Goal: Information Seeking & Learning: Learn about a topic

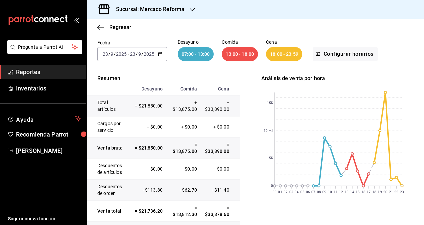
scroll to position [44, 0]
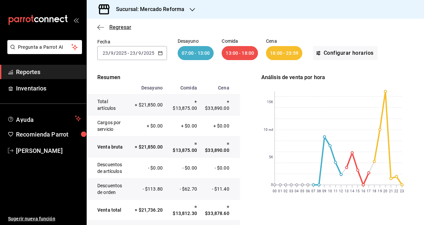
click at [104, 30] on span "Regresar" at bounding box center [114, 27] width 34 height 6
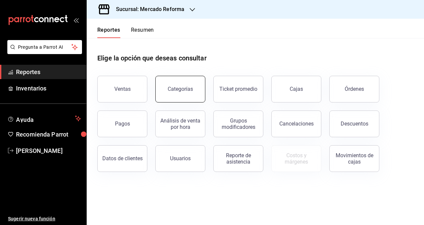
click at [169, 94] on button "Categorías" at bounding box center [180, 89] width 50 height 27
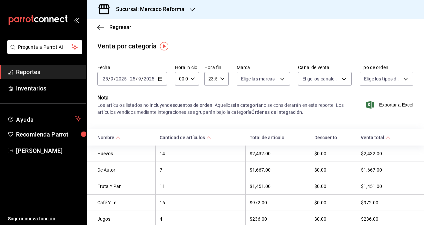
click at [100, 31] on div "Regresar" at bounding box center [256, 27] width 338 height 17
click at [100, 26] on icon "button" at bounding box center [100, 27] width 7 height 6
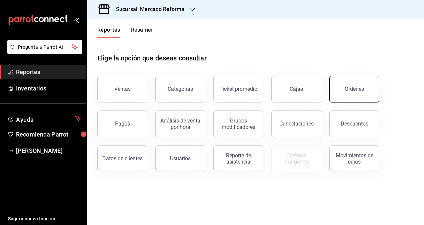
click at [346, 91] on div "Órdenes" at bounding box center [354, 89] width 19 height 6
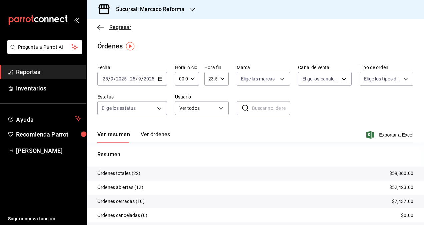
click at [111, 25] on span "Regresar" at bounding box center [120, 27] width 22 height 6
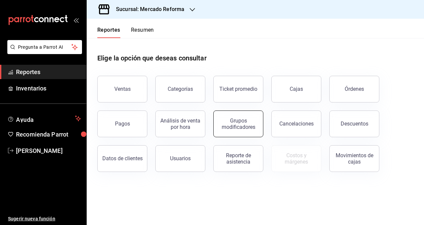
click at [228, 121] on div "Grupos modificadores" at bounding box center [238, 123] width 41 height 13
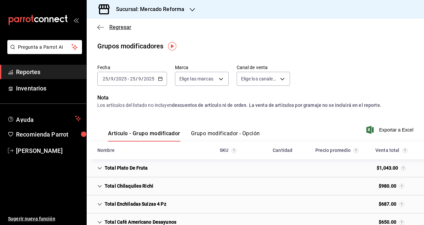
click at [114, 30] on span "Regresar" at bounding box center [120, 27] width 22 height 6
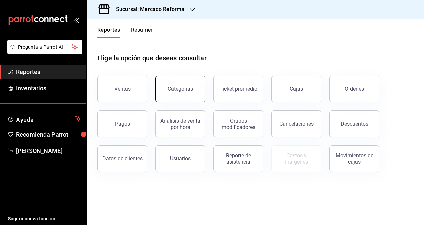
click at [191, 90] on div "Categorías" at bounding box center [180, 89] width 25 height 6
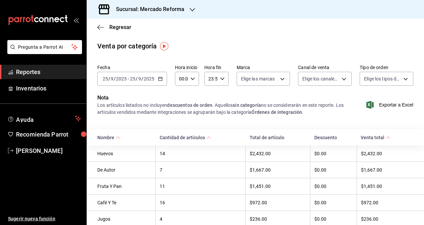
click at [201, 137] on div "Cantidad de artículos" at bounding box center [182, 137] width 45 height 5
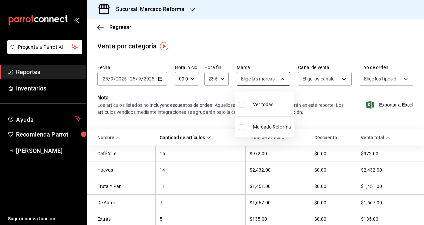
click at [266, 79] on body "Pregunta a Parrot AI Reportes Inventarios Ayuda Recomienda Parrot [PERSON_NAME]…" at bounding box center [212, 112] width 424 height 225
click at [266, 79] on div at bounding box center [212, 112] width 424 height 225
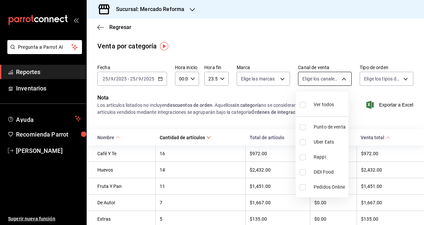
click at [309, 80] on body "Pregunta a Parrot AI Reportes Inventarios Ayuda Recomienda Parrot [PERSON_NAME]…" at bounding box center [212, 112] width 424 height 225
click at [309, 80] on div at bounding box center [212, 112] width 424 height 225
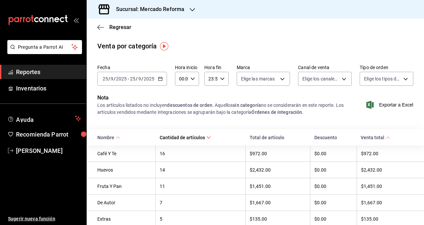
click at [162, 81] on div "[DATE] [DATE] - [DATE] [DATE]" at bounding box center [132, 79] width 70 height 14
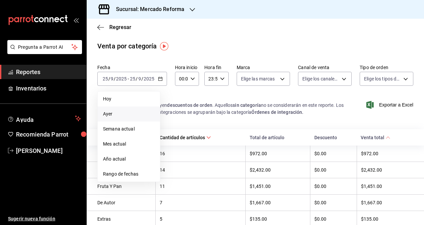
click at [120, 113] on span "Ayer" at bounding box center [129, 113] width 52 height 7
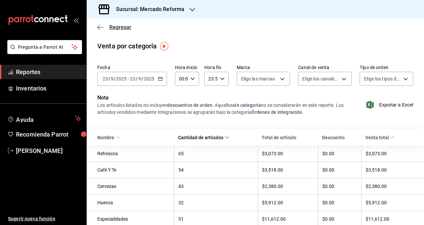
click at [104, 26] on span "Regresar" at bounding box center [114, 27] width 34 height 6
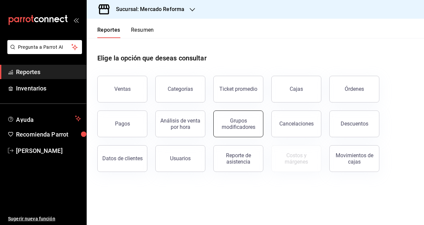
click at [231, 122] on div "Grupos modificadores" at bounding box center [238, 123] width 41 height 13
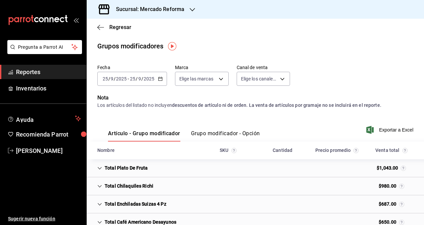
click at [236, 131] on button "Grupo modificador - Opción" at bounding box center [225, 135] width 69 height 11
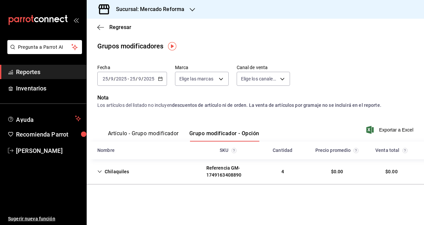
click at [158, 81] on div "[DATE] [DATE] - [DATE] [DATE]" at bounding box center [132, 79] width 70 height 14
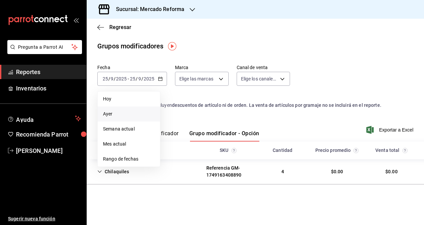
click at [118, 111] on span "Ayer" at bounding box center [129, 113] width 52 height 7
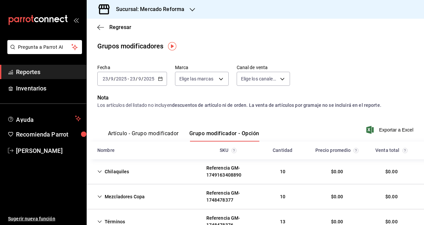
click at [167, 131] on font "Artículo - Grupo modificador" at bounding box center [143, 133] width 71 height 7
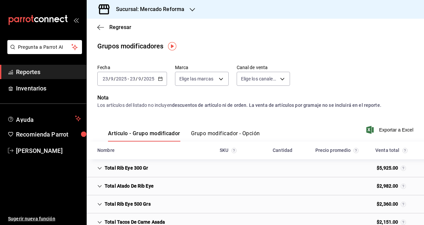
click at [129, 171] on font "Total Rib Eye 300 Gr" at bounding box center [127, 167] width 44 height 7
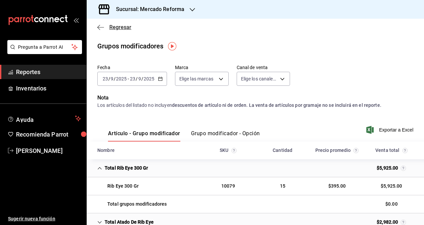
click at [108, 25] on span "Regresar" at bounding box center [114, 27] width 34 height 6
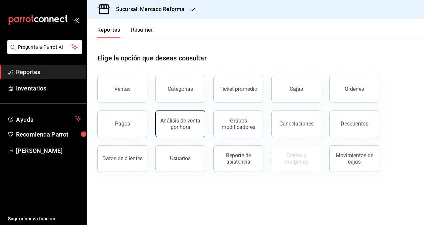
click at [184, 127] on div "Análisis de venta por hora" at bounding box center [180, 123] width 41 height 13
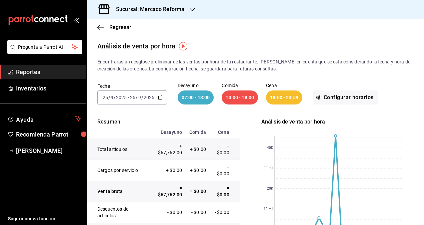
click at [192, 7] on icon "button" at bounding box center [192, 9] width 5 height 5
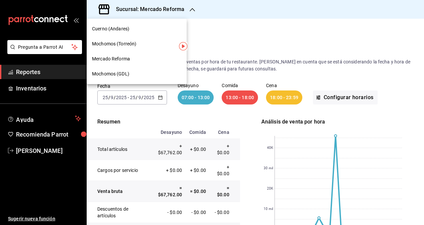
click at [116, 71] on span "Mochomos (GDL)" at bounding box center [110, 73] width 37 height 7
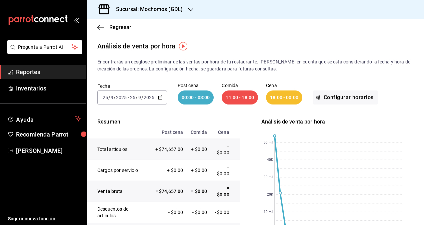
click at [291, 73] on div "Fecha [DATE] [DATE] - [DATE] [DATE] Post cena 00:00 - 03:00 Comida 11:00 - 18:0…" at bounding box center [255, 93] width 316 height 43
click at [160, 97] on icon "button" at bounding box center [160, 97] width 5 height 5
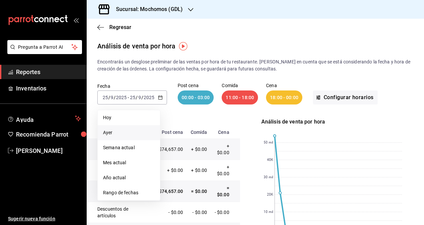
click at [120, 138] on li "Ayer" at bounding box center [129, 132] width 62 height 15
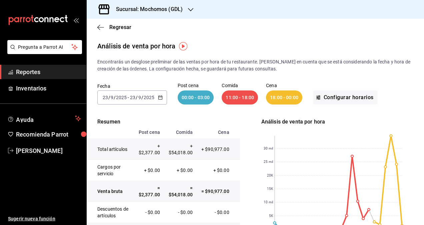
click at [312, 66] on p "Encontrarás un desglose preliminar de las ventas por hora de tu restaurante. [P…" at bounding box center [255, 65] width 316 height 14
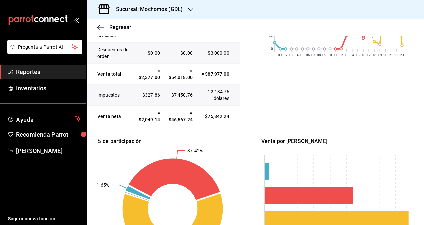
click at [43, 73] on span "Reportes" at bounding box center [48, 71] width 65 height 9
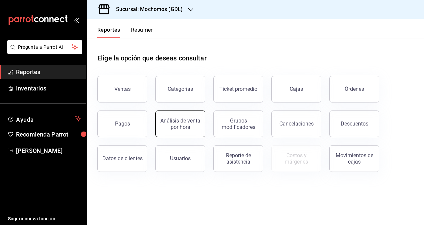
click at [175, 121] on div "Análisis de venta por hora" at bounding box center [180, 123] width 41 height 13
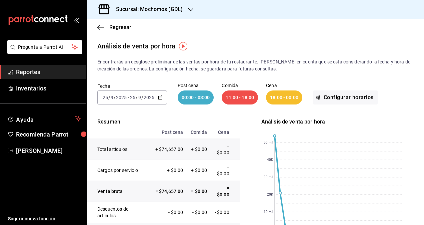
click at [44, 70] on span "Reportes" at bounding box center [48, 71] width 65 height 9
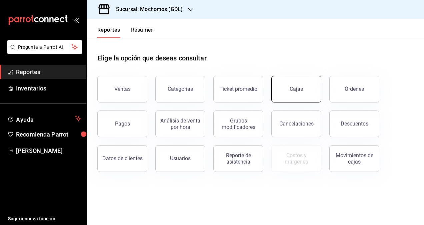
click at [295, 90] on div "Cajas" at bounding box center [297, 89] width 14 height 8
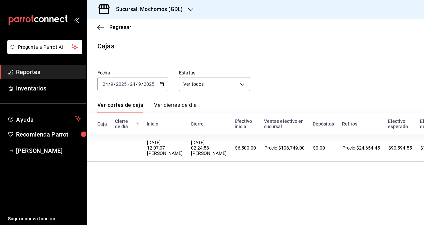
click at [35, 76] on span "Reportes" at bounding box center [48, 71] width 65 height 9
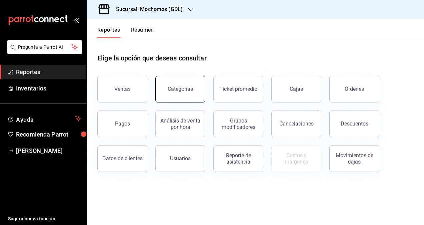
click at [176, 86] on div "Categorías" at bounding box center [180, 89] width 25 height 6
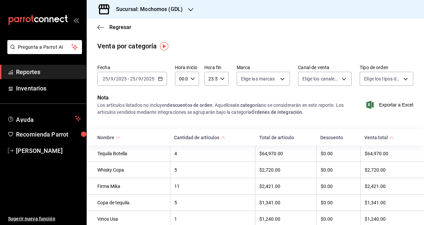
click at [118, 140] on icon at bounding box center [118, 137] width 5 height 5
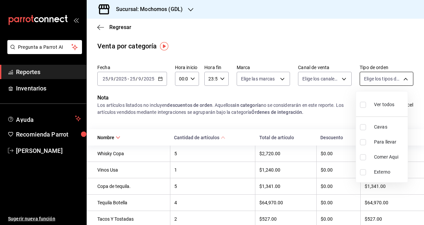
click at [371, 79] on body "Pregunta a Parrot AI Reportes Inventarios Ayuda Recomienda Parrot [PERSON_NAME]…" at bounding box center [212, 112] width 424 height 225
click at [371, 79] on div at bounding box center [212, 112] width 424 height 225
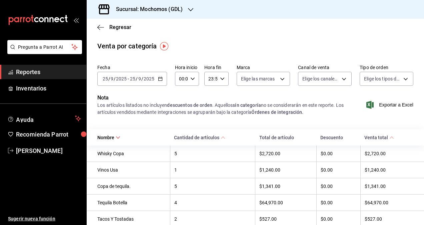
click at [315, 71] on div "Elige los canales de venta" at bounding box center [325, 77] width 54 height 17
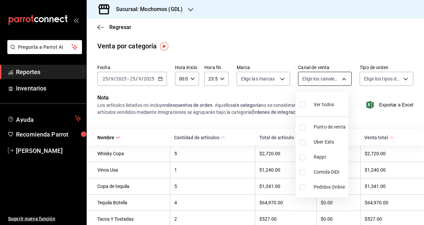
click at [311, 79] on body "Pregunta a Parrot AI Reportes Inventarios Ayuda Recomienda Parrot [PERSON_NAME]…" at bounding box center [212, 112] width 424 height 225
click at [305, 142] on input "checkbox" at bounding box center [303, 142] width 6 height 6
checkbox input "true"
type input "UBER_EATS"
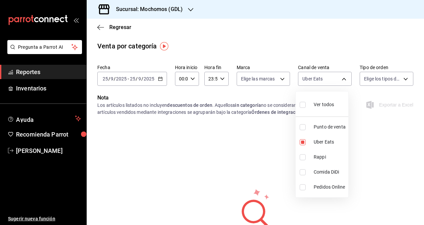
click at [304, 157] on input "checkbox" at bounding box center [303, 157] width 6 height 6
checkbox input "true"
click at [300, 175] on li "Comida DiDi" at bounding box center [322, 171] width 53 height 15
type input "UBER_EATS,RAPPI,DIDI_FOOD"
checkbox input "true"
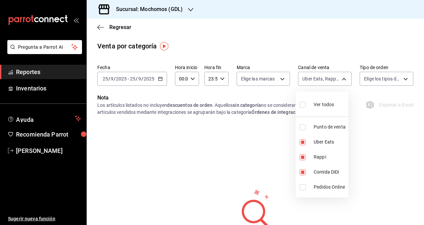
click at [302, 189] on input "checkbox" at bounding box center [303, 187] width 6 height 6
checkbox input "true"
type input "UBER_EATS,RAPPI,DIDI_FOOD,ONLINE"
click at [161, 80] on div at bounding box center [212, 112] width 424 height 225
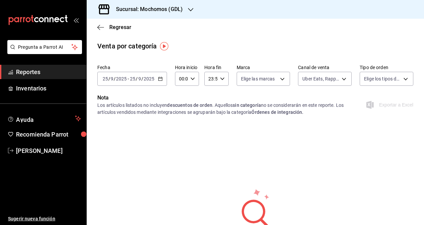
click at [158, 79] on icon "button" at bounding box center [160, 78] width 5 height 5
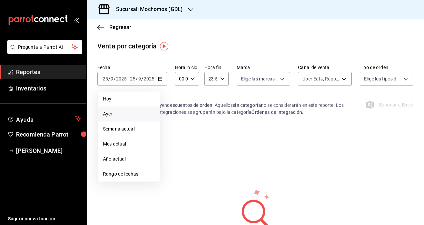
click at [110, 111] on span "Ayer" at bounding box center [129, 113] width 52 height 7
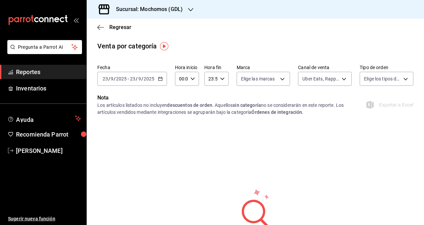
click at [161, 77] on \(Stroke\) "button" at bounding box center [160, 79] width 4 height 4
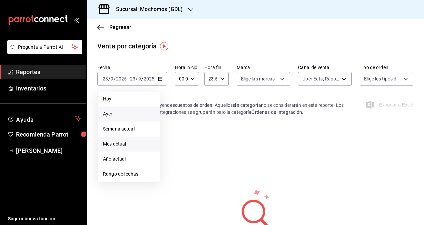
click at [119, 141] on span "Mes actual" at bounding box center [129, 143] width 52 height 7
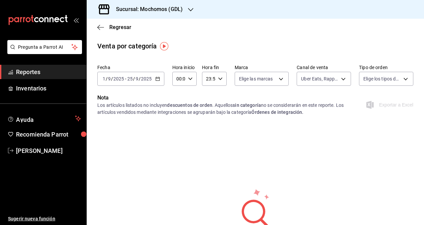
click at [103, 24] on div "Regresar" at bounding box center [256, 27] width 338 height 17
click at [113, 25] on span "Regresar" at bounding box center [120, 27] width 22 height 6
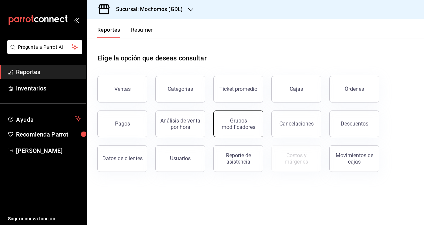
click at [252, 129] on button "Grupos modificadores" at bounding box center [239, 123] width 50 height 27
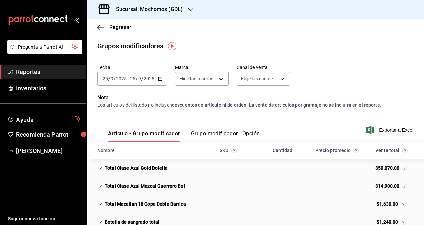
click at [198, 135] on button "Grupo modificador - Opción" at bounding box center [225, 135] width 69 height 11
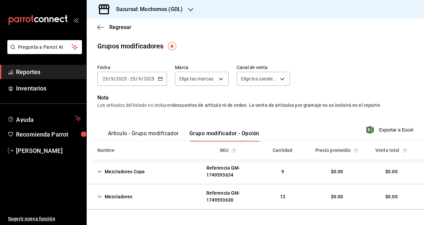
click at [152, 131] on font "Artículo - Grupo modificador" at bounding box center [143, 133] width 71 height 7
